Goal: Transaction & Acquisition: Book appointment/travel/reservation

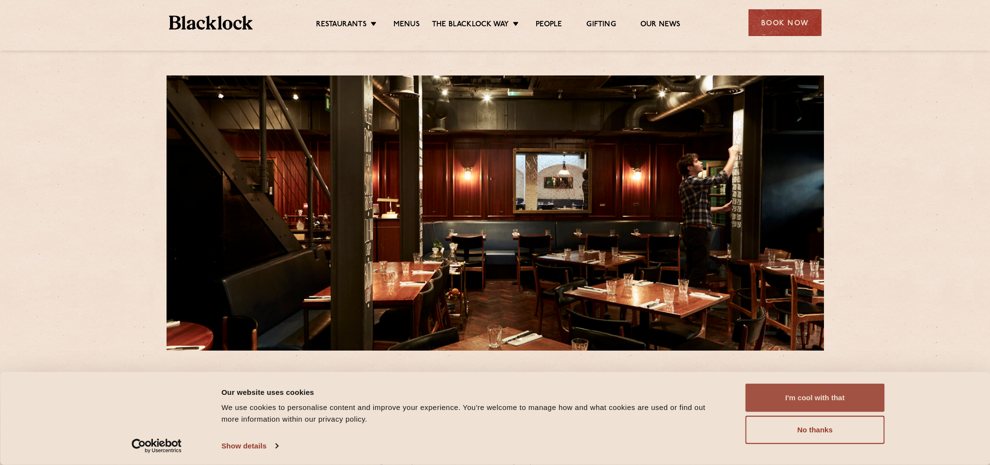
click at [781, 402] on button "I'm cool with that" at bounding box center [815, 398] width 139 height 28
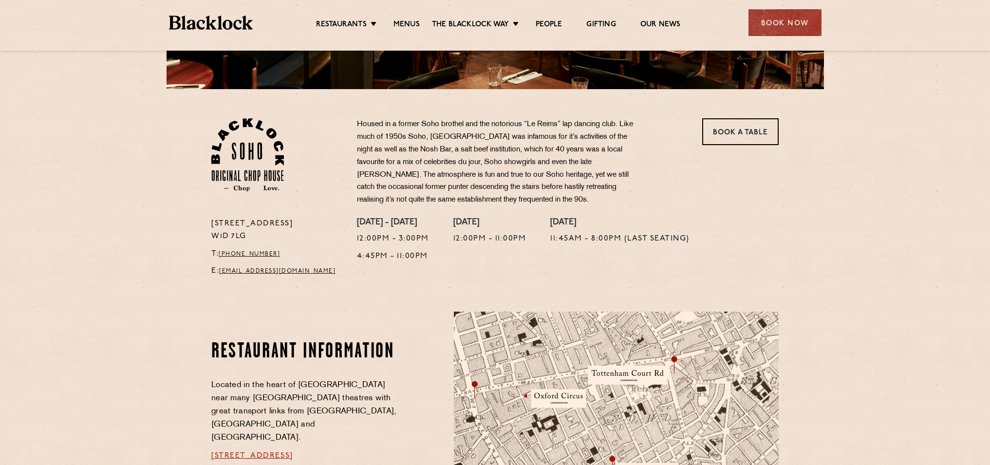
scroll to position [218, 0]
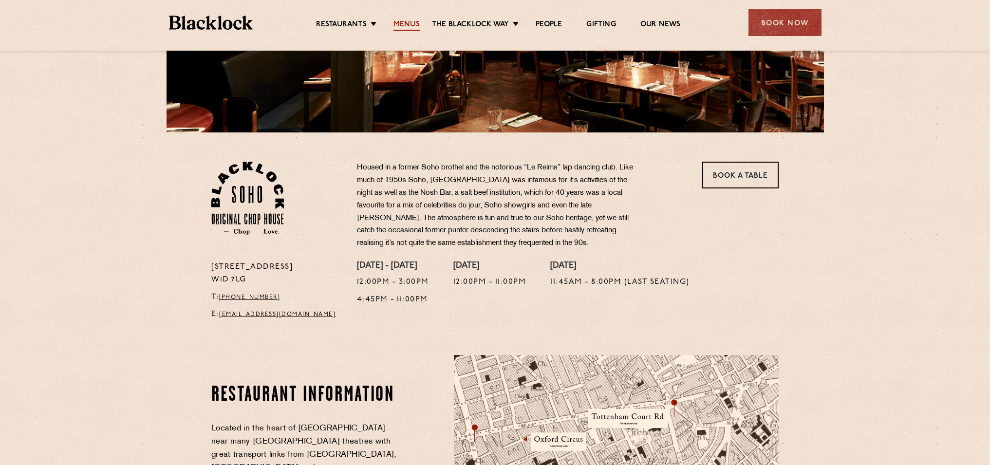
click at [404, 24] on link "Menus" at bounding box center [407, 25] width 26 height 11
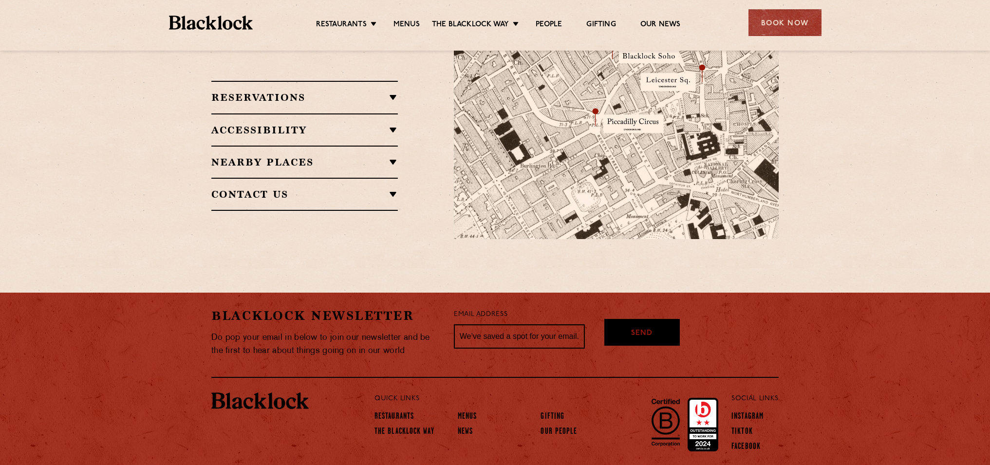
scroll to position [659, 0]
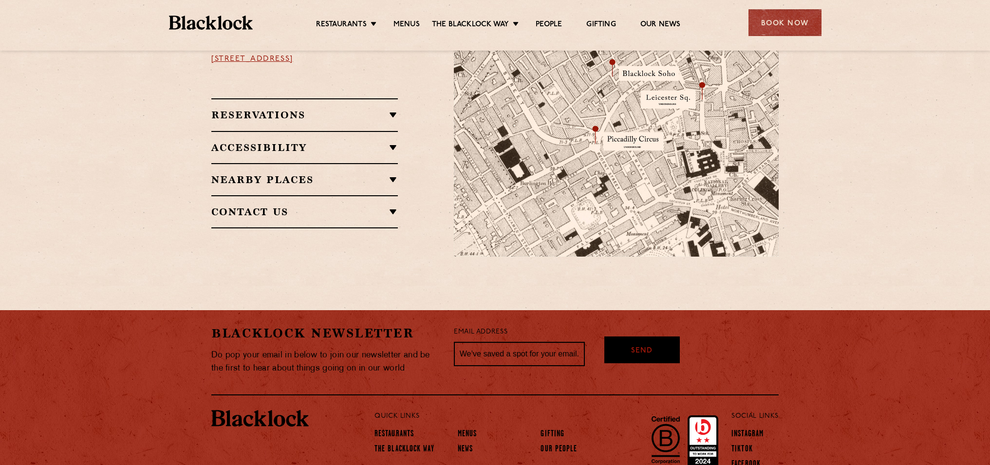
click at [317, 131] on div "Accessibility Situated in a basement, we do not have lift access however both […" at bounding box center [304, 147] width 187 height 32
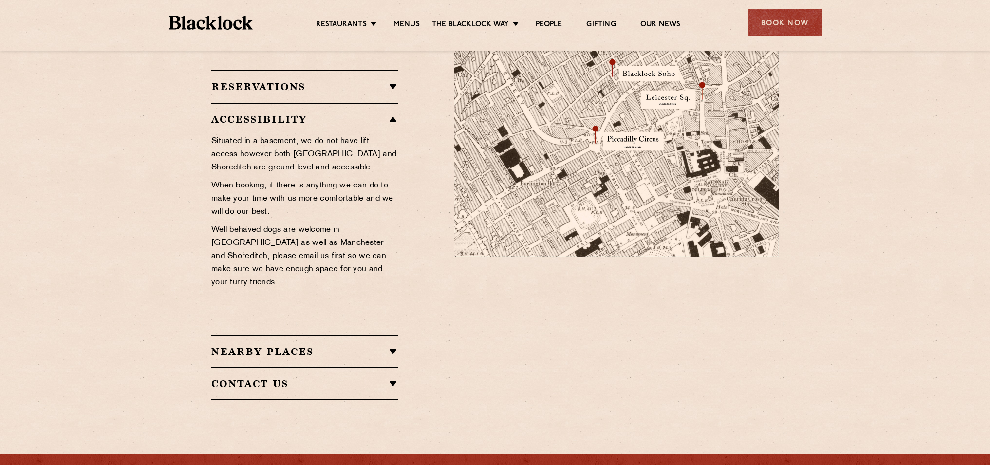
click at [393, 346] on h2 "Nearby Places" at bounding box center [304, 352] width 187 height 12
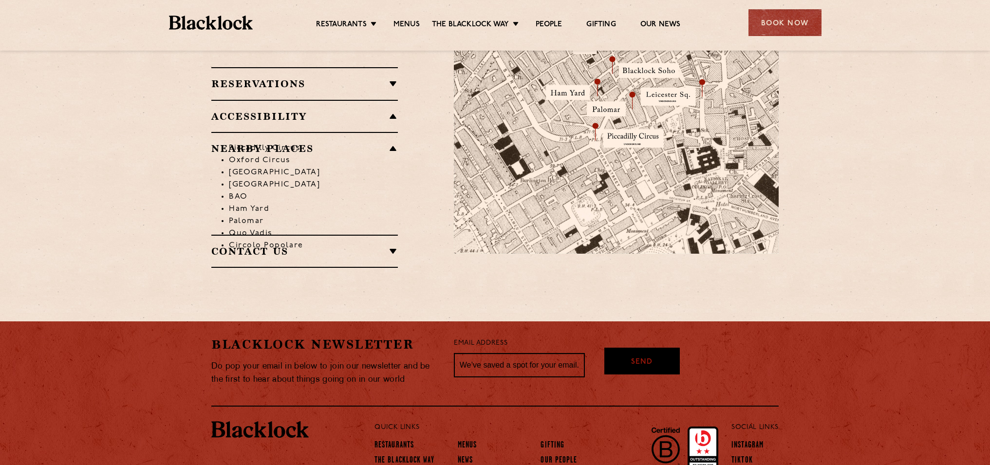
scroll to position [625, 0]
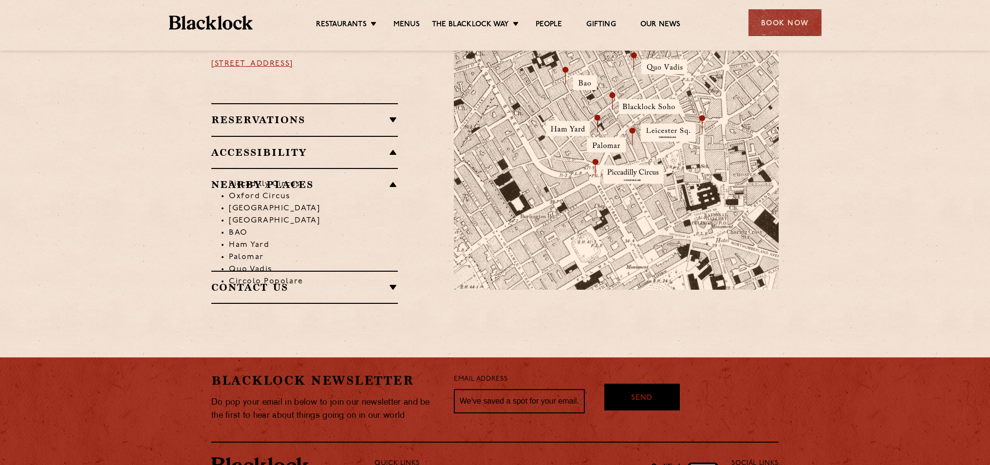
click at [316, 178] on li "Piccadilly Circus" at bounding box center [313, 184] width 169 height 12
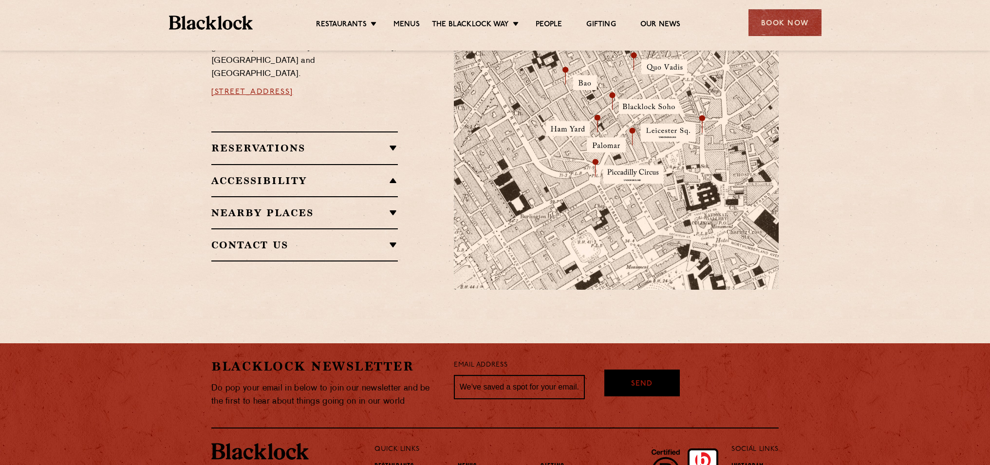
click at [389, 142] on h2 "Reservations" at bounding box center [304, 148] width 187 height 12
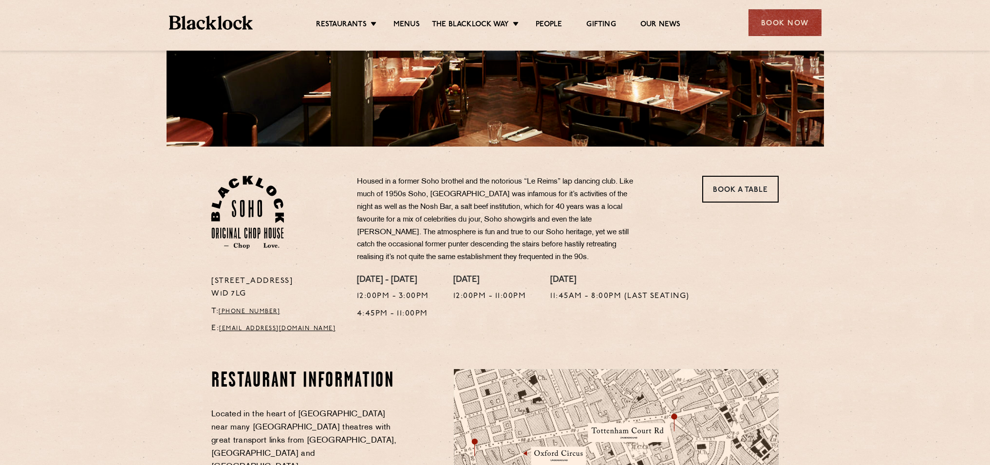
scroll to position [175, 0]
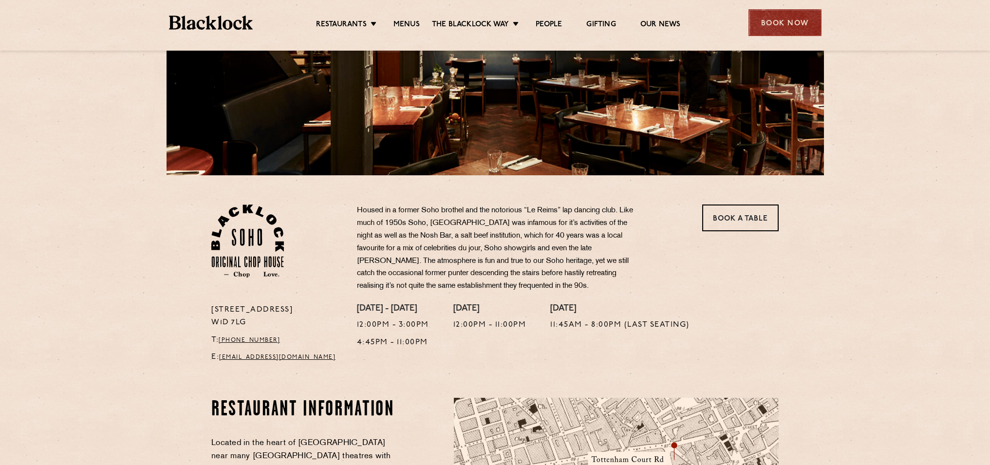
click at [773, 24] on div "Book Now" at bounding box center [785, 22] width 73 height 27
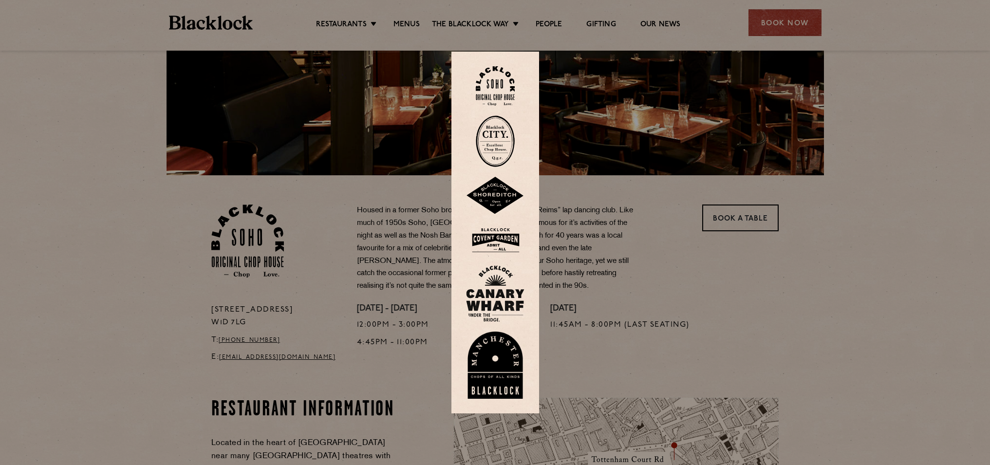
click at [495, 89] on img at bounding box center [495, 85] width 39 height 39
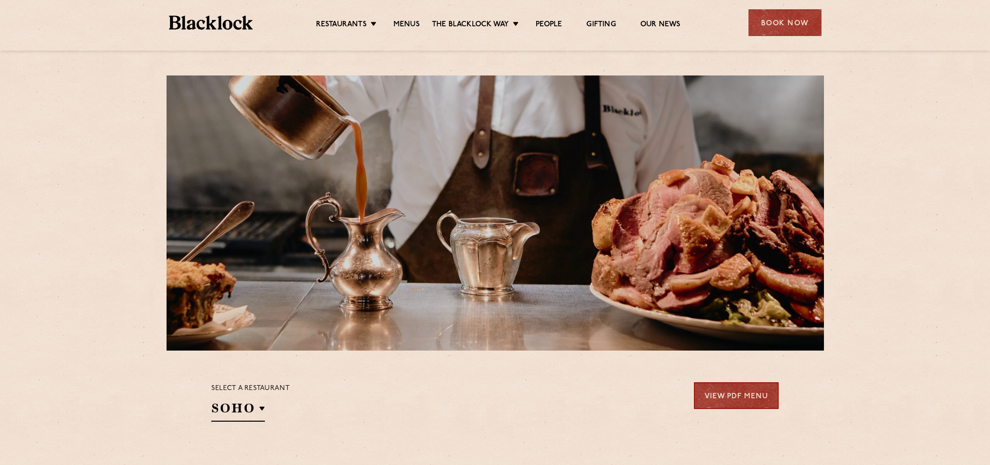
click at [749, 396] on link "View PDF Menu" at bounding box center [736, 395] width 85 height 27
click at [405, 27] on link "Menus" at bounding box center [407, 25] width 26 height 11
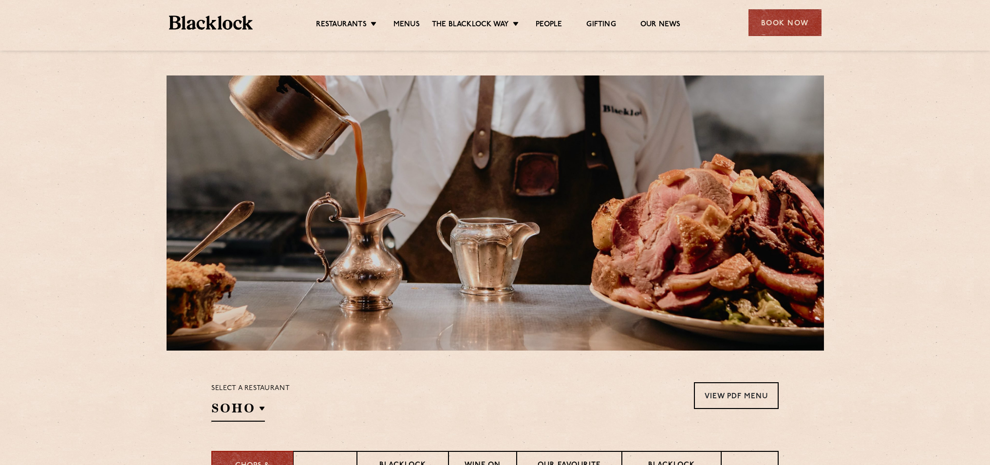
scroll to position [139, 0]
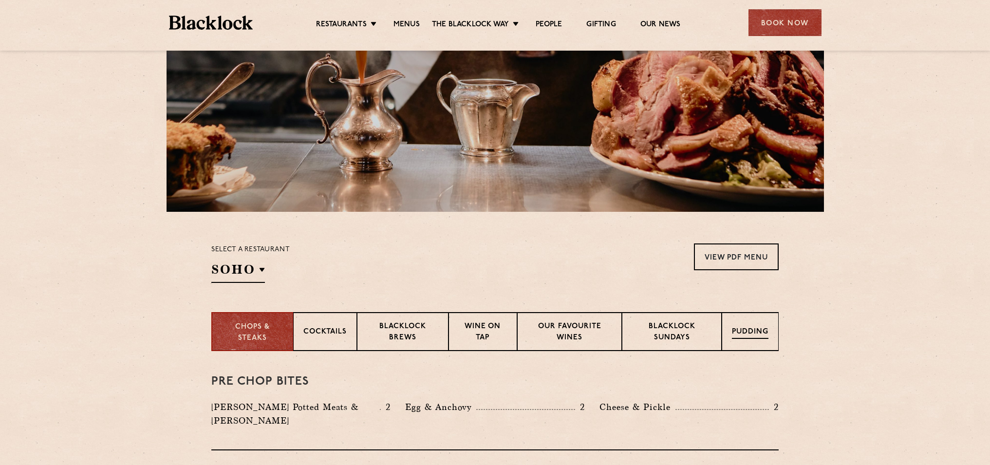
click at [757, 337] on p "Pudding" at bounding box center [750, 333] width 37 height 12
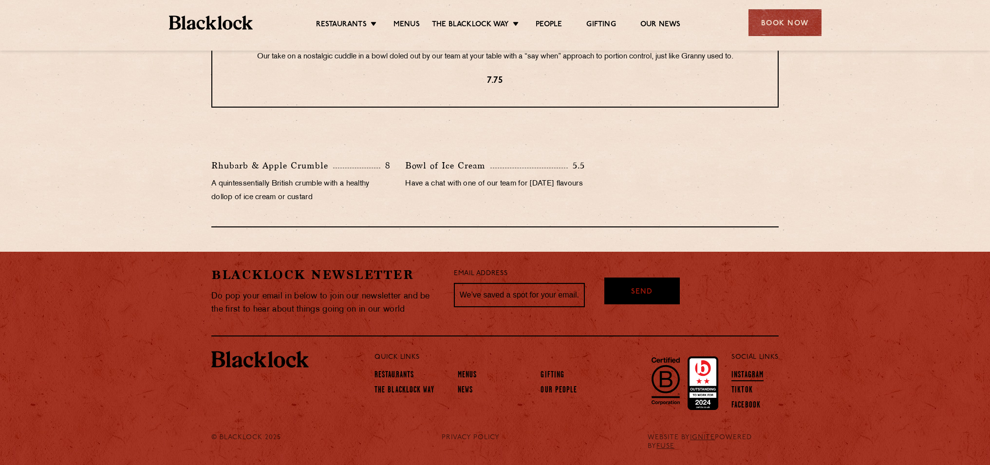
scroll to position [125, 0]
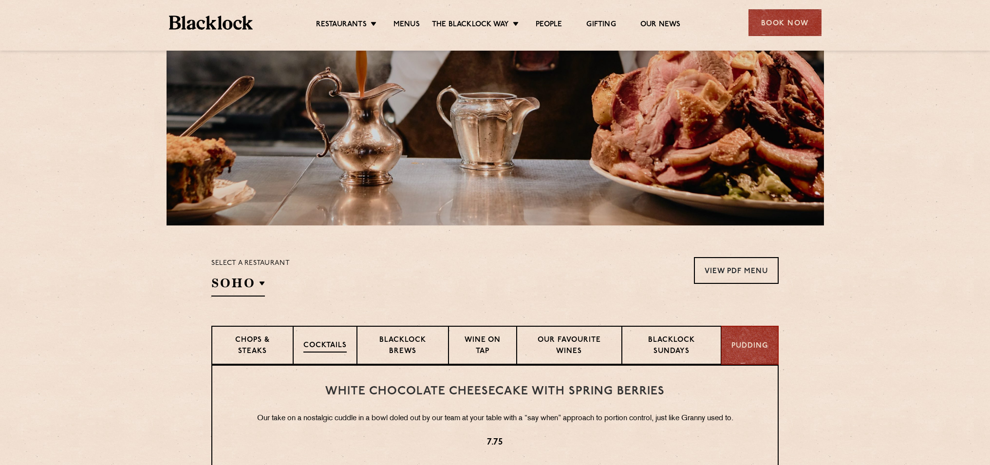
click at [325, 354] on div "Cocktails" at bounding box center [325, 345] width 64 height 39
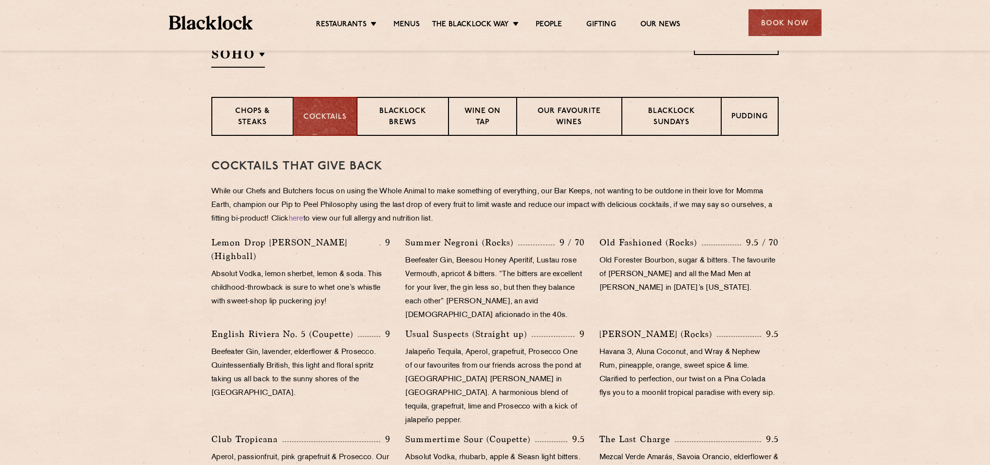
scroll to position [714, 0]
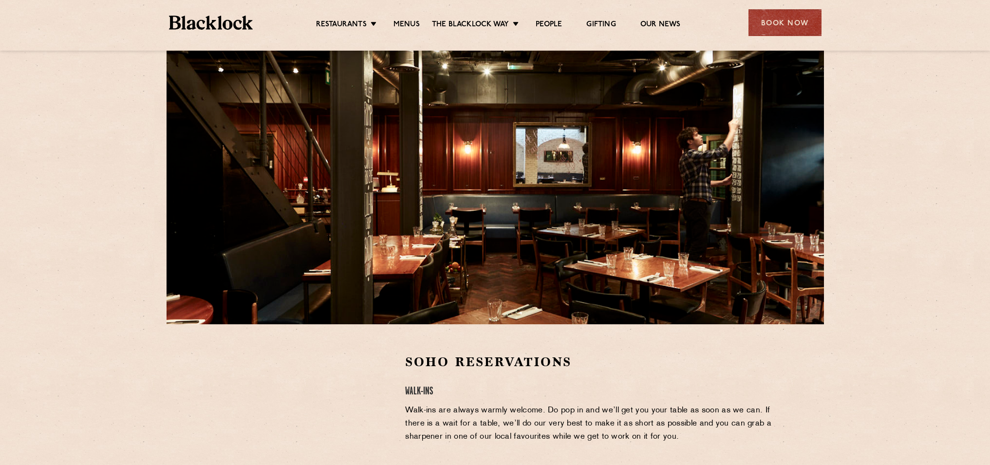
scroll to position [171, 0]
